Goal: Task Accomplishment & Management: Complete application form

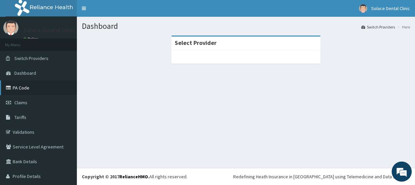
click at [40, 84] on link "PA Code" at bounding box center [38, 87] width 77 height 15
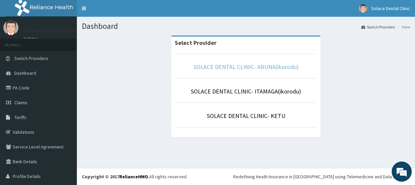
click at [217, 69] on link "SOLACE DENTAL CLINIC- ARUNA(ikorodu)" at bounding box center [246, 67] width 105 height 8
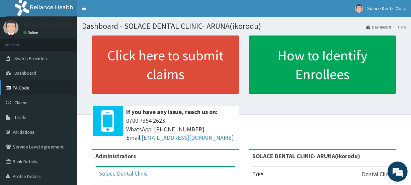
click at [36, 90] on link "PA Code" at bounding box center [38, 87] width 77 height 15
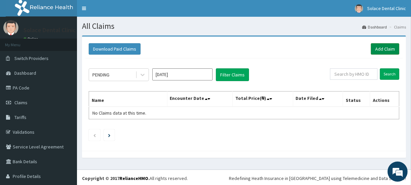
click at [378, 46] on link "Add Claim" at bounding box center [385, 48] width 28 height 11
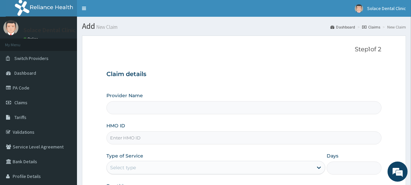
type input "SOLACE DENTAL CLINIC- ARUNA(ikorodu)"
click at [238, 136] on input "HMO ID" at bounding box center [243, 137] width 275 height 13
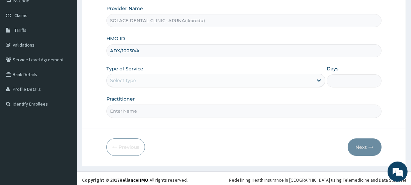
scroll to position [90, 0]
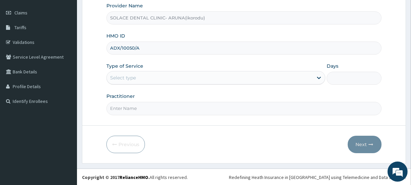
type input "ADX/10050/A"
click at [267, 78] on div "Select type" at bounding box center [210, 77] width 206 height 11
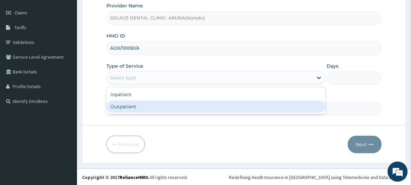
click at [260, 109] on div "Outpatient" at bounding box center [215, 106] width 219 height 12
type input "1"
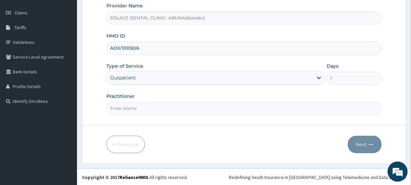
click at [260, 109] on input "Practitioner" at bounding box center [243, 108] width 275 height 13
type input "Dr. Muhammed"
click at [366, 147] on button "Next" at bounding box center [364, 143] width 34 height 17
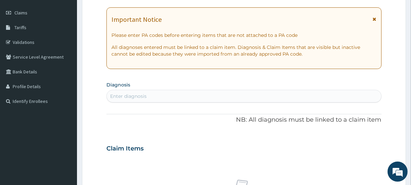
scroll to position [0, 0]
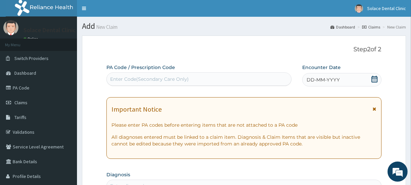
click at [194, 79] on div "Enter Code(Secondary Care Only)" at bounding box center [199, 79] width 184 height 11
paste input "PA/D1691B"
type input "PA/D1691B"
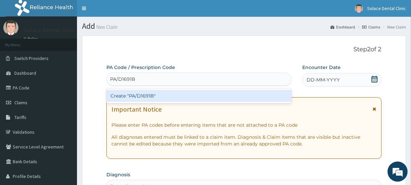
click at [191, 92] on div "Create "PA/D1691B"" at bounding box center [198, 96] width 185 height 12
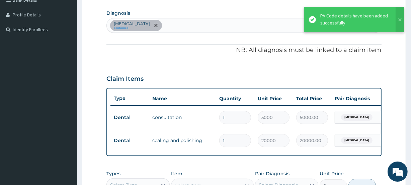
scroll to position [293, 0]
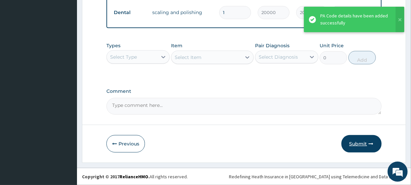
click at [366, 142] on button "Submit" at bounding box center [361, 143] width 40 height 17
